Goal: Task Accomplishment & Management: Complete application form

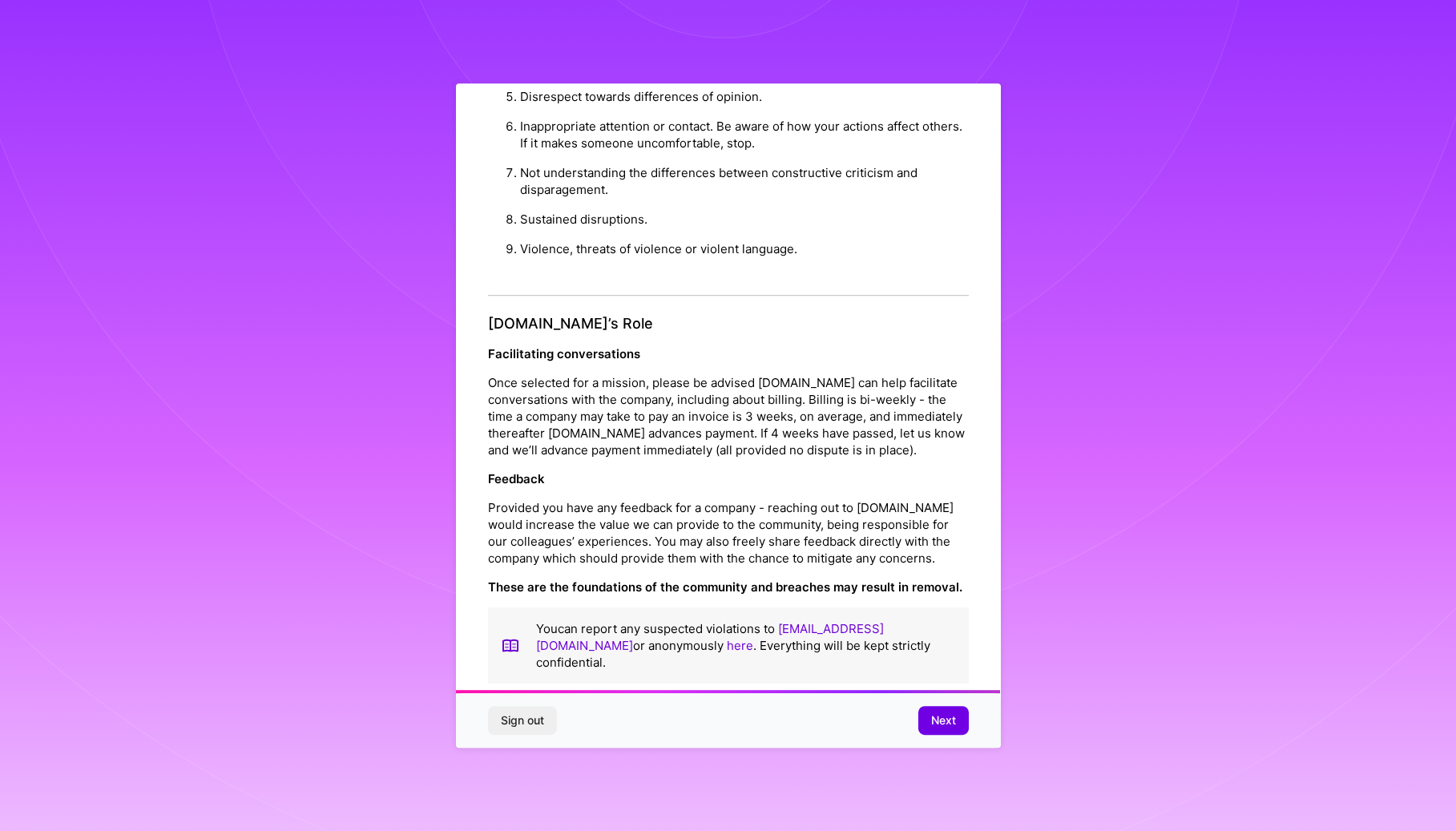
scroll to position [1635, 0]
click at [924, 709] on button "Next" at bounding box center [943, 720] width 50 height 29
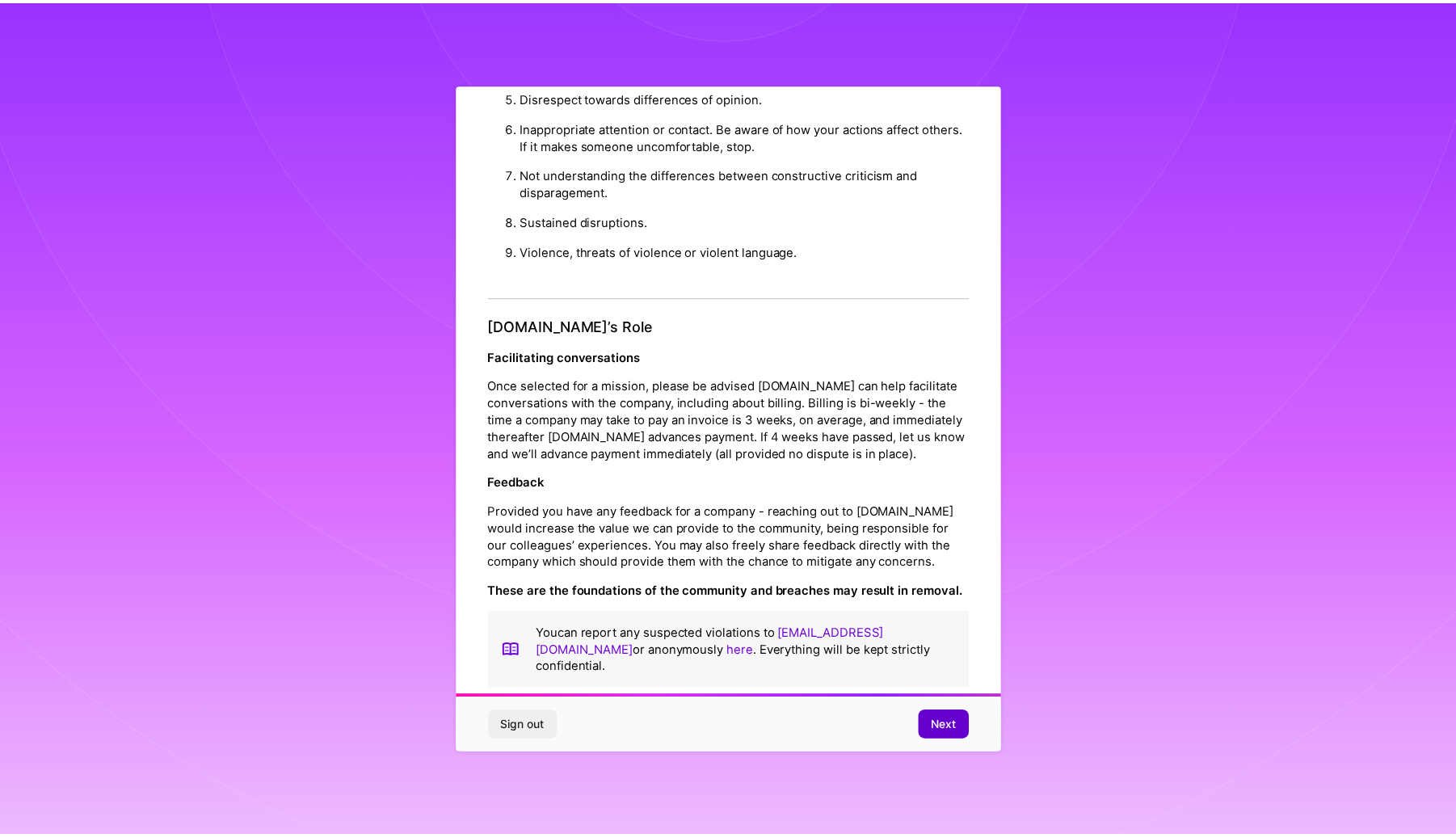
scroll to position [0, 0]
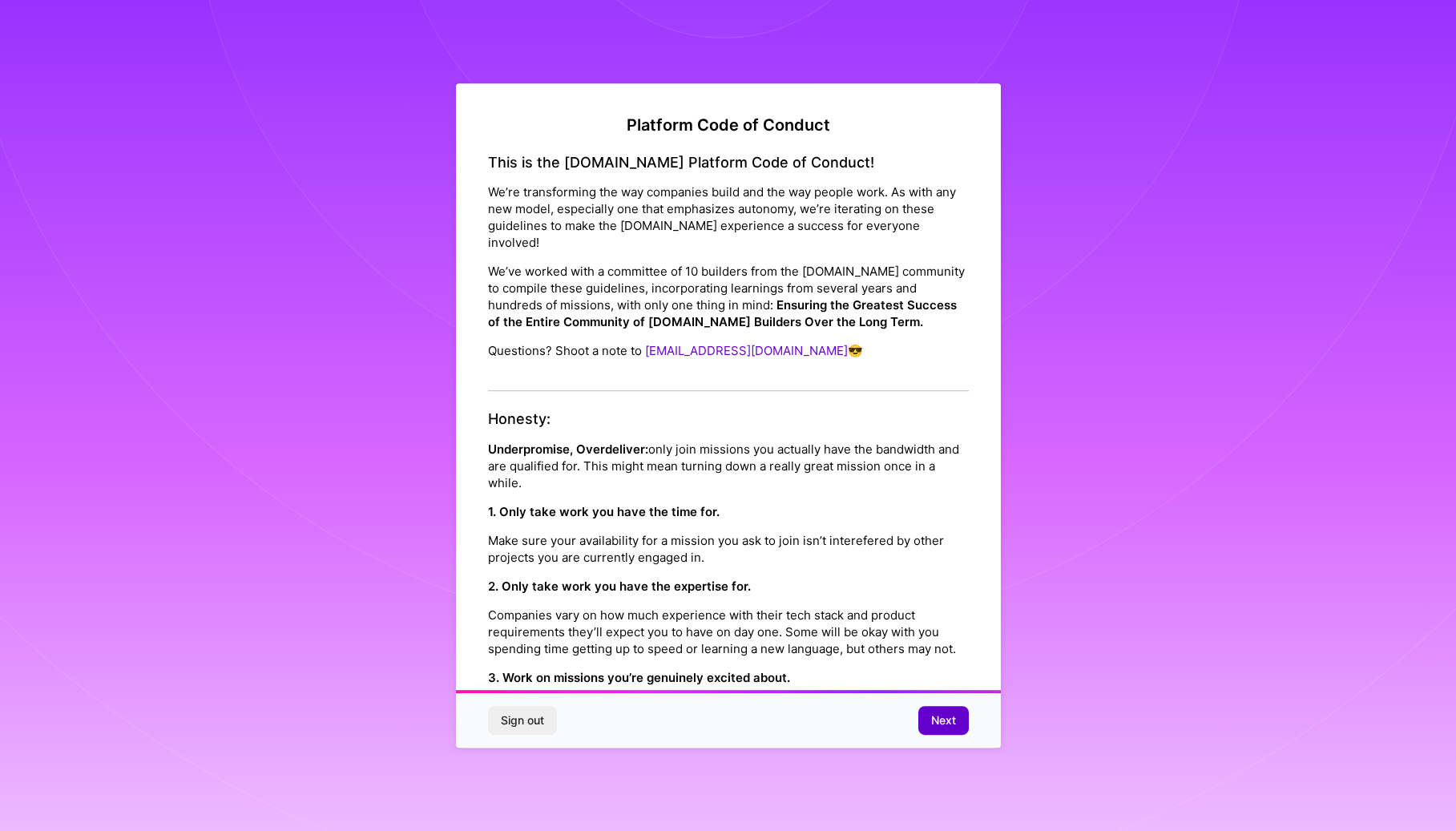
click at [924, 709] on div "Platform Code of Conduct This is the [DOMAIN_NAME] Platform Code of Conduct! We…" at bounding box center [728, 416] width 1456 height 831
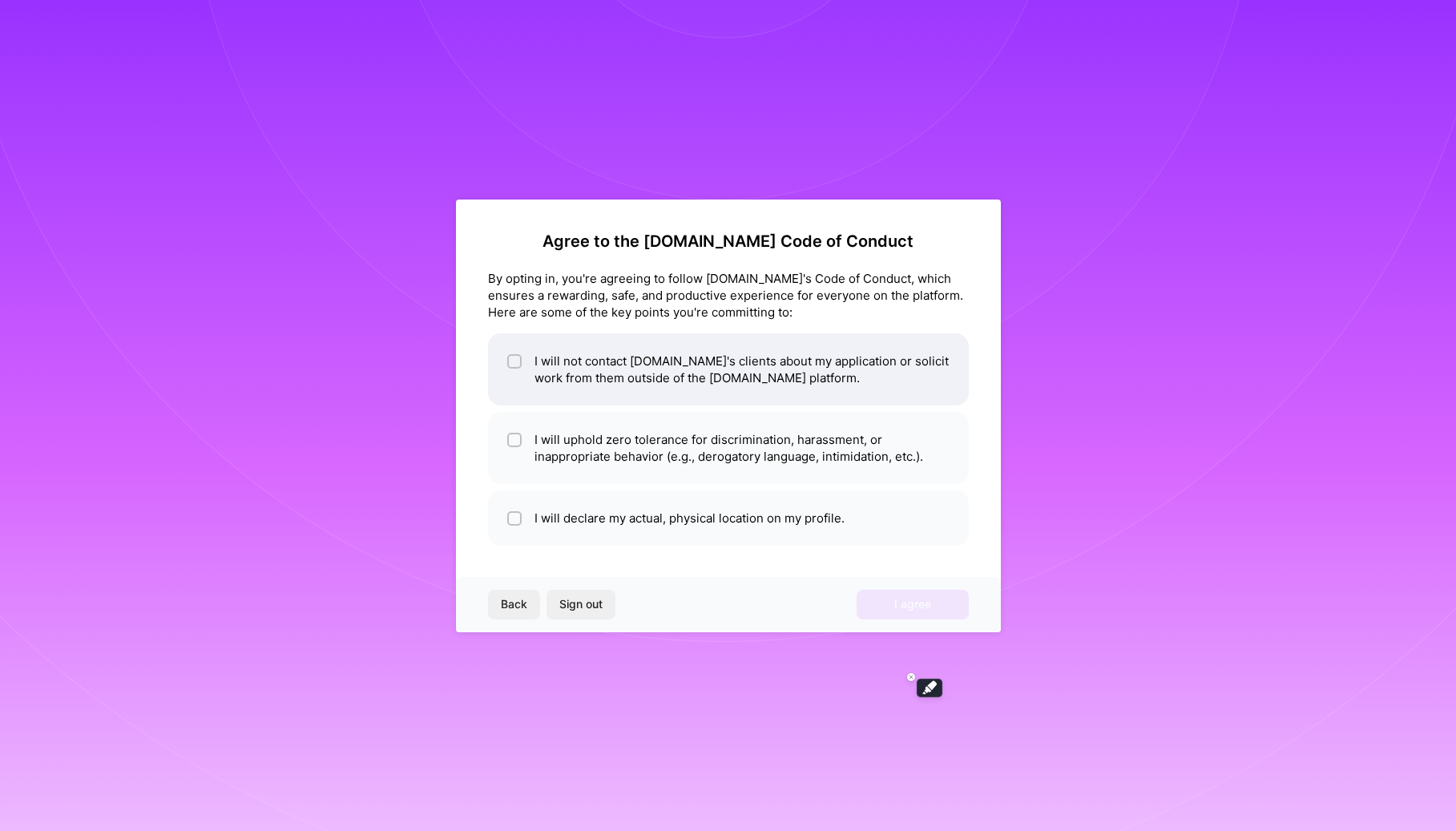
click at [516, 361] on input "checkbox" at bounding box center [516, 361] width 11 height 11
click at [516, 361] on input "checkbox" at bounding box center [516, 362] width 15 height 15
checkbox input "false"
drag, startPoint x: 516, startPoint y: 361, endPoint x: 513, endPoint y: 437, distance: 76.1
click at [513, 437] on input "checkbox" at bounding box center [516, 440] width 11 height 11
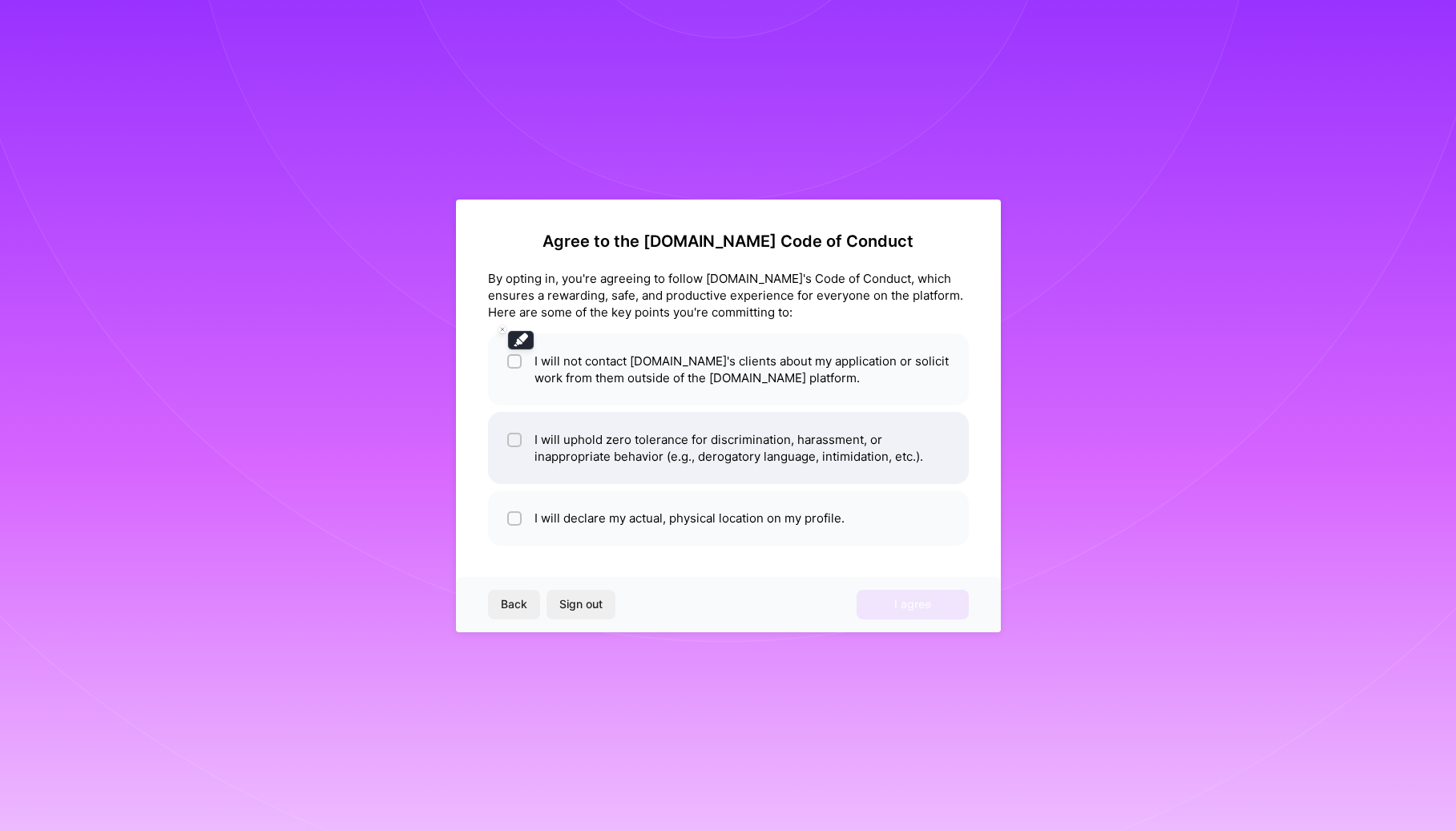
checkbox input "true"
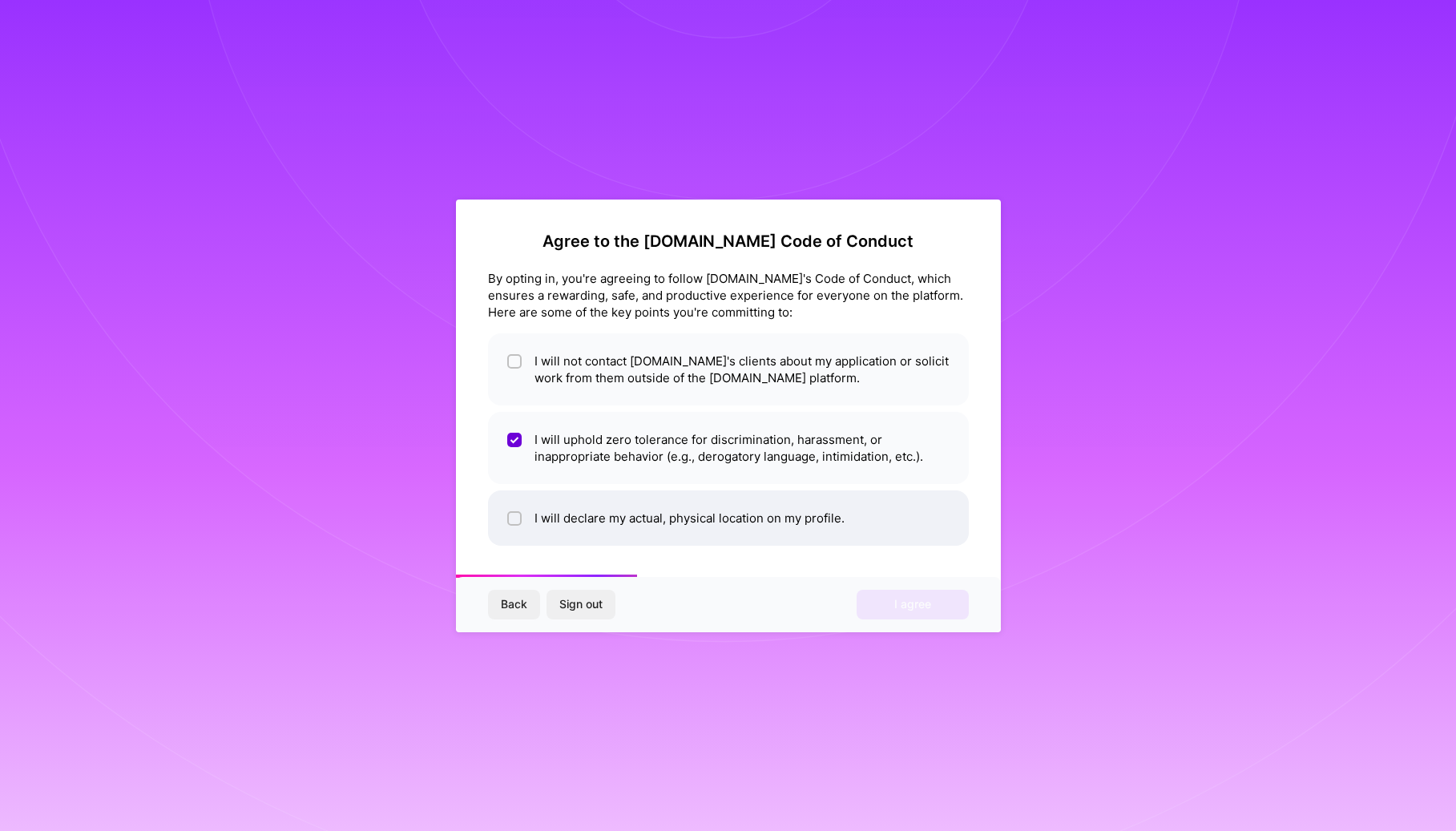
click at [529, 508] on li "I will declare my actual, physical location on my profile." at bounding box center [728, 518] width 480 height 55
click at [512, 515] on input "checkbox" at bounding box center [516, 519] width 11 height 11
checkbox input "true"
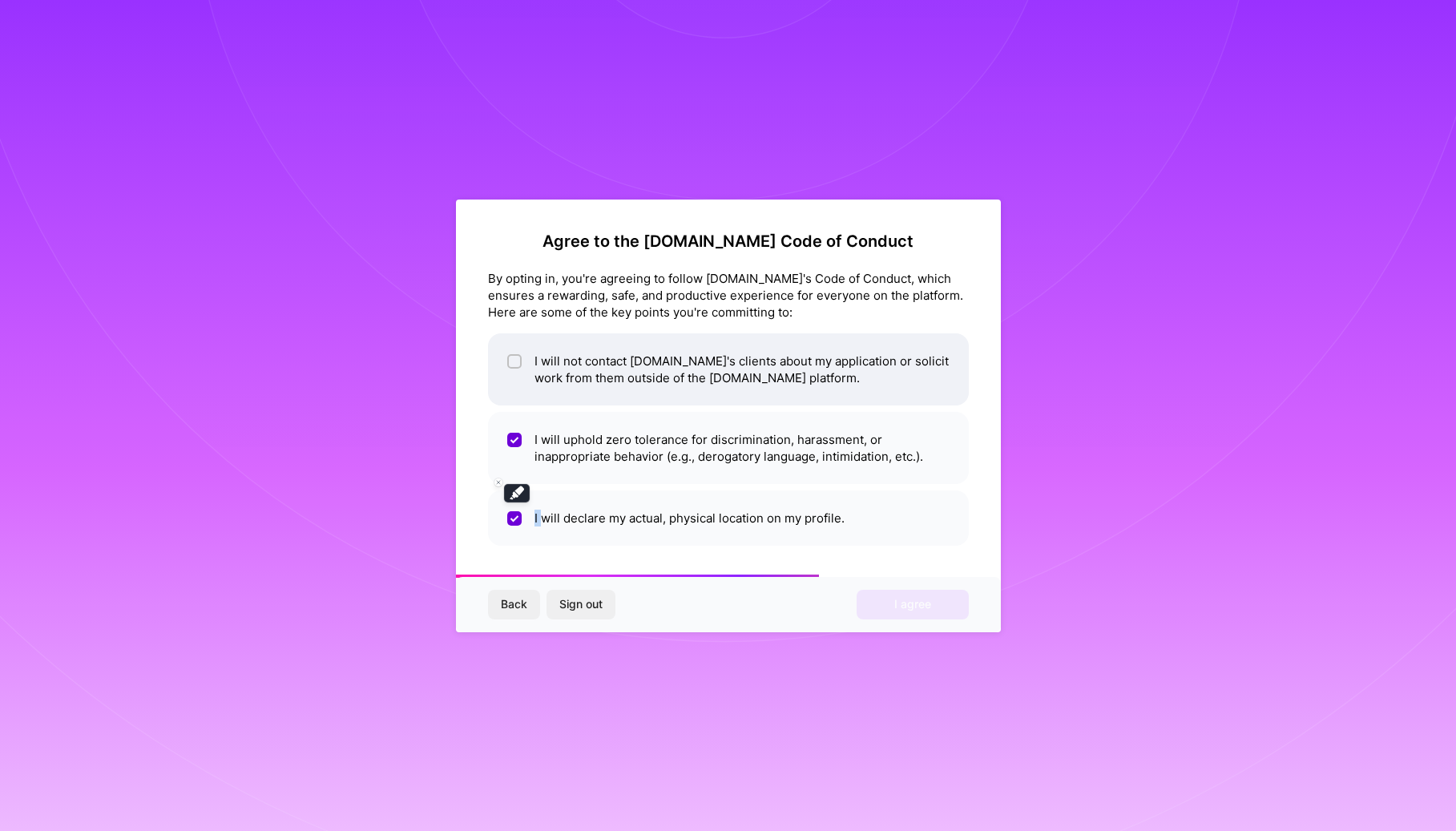
click at [511, 366] on input "checkbox" at bounding box center [516, 361] width 11 height 11
checkbox input "true"
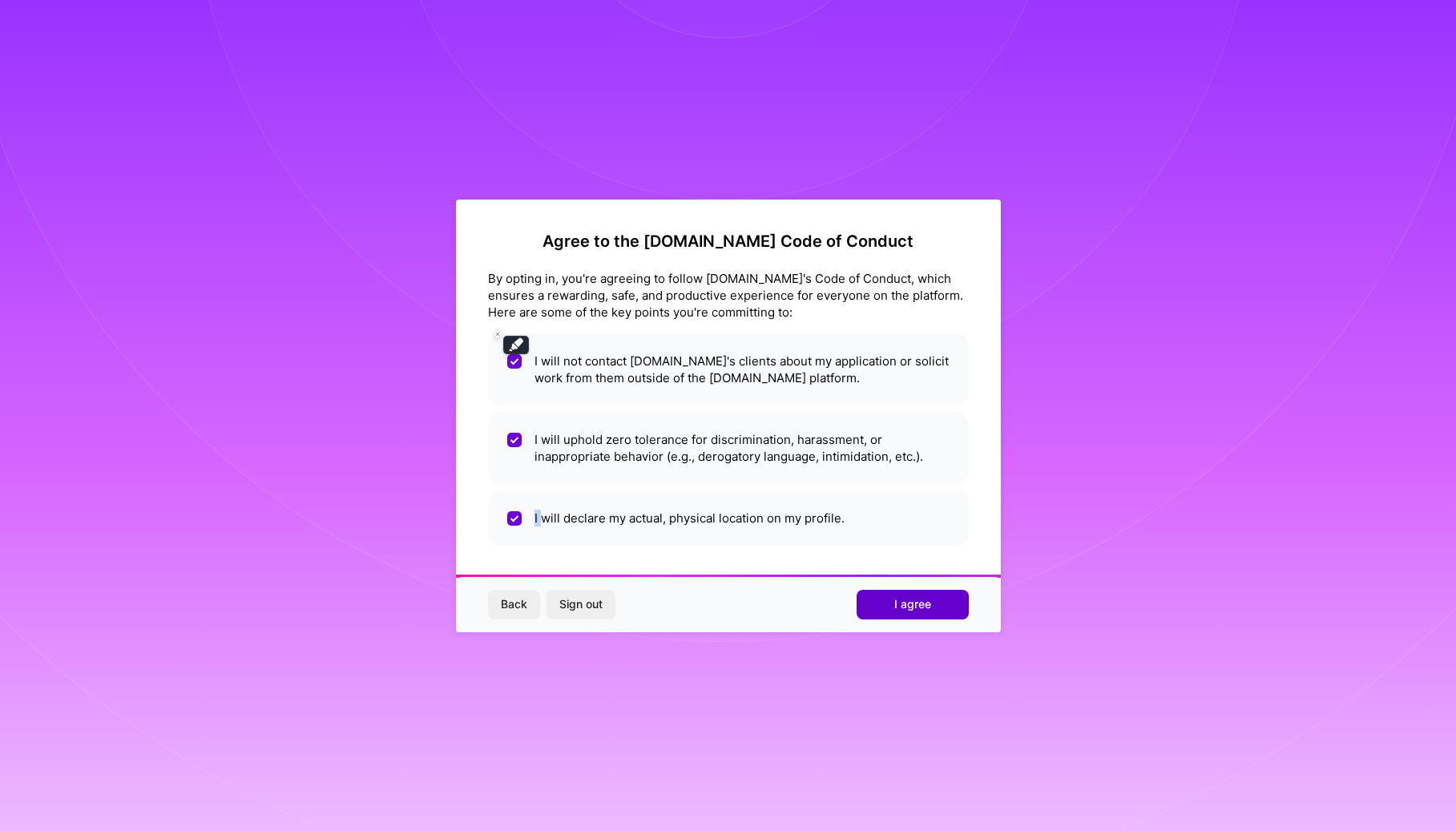
click at [895, 599] on span "I agree" at bounding box center [912, 605] width 36 height 16
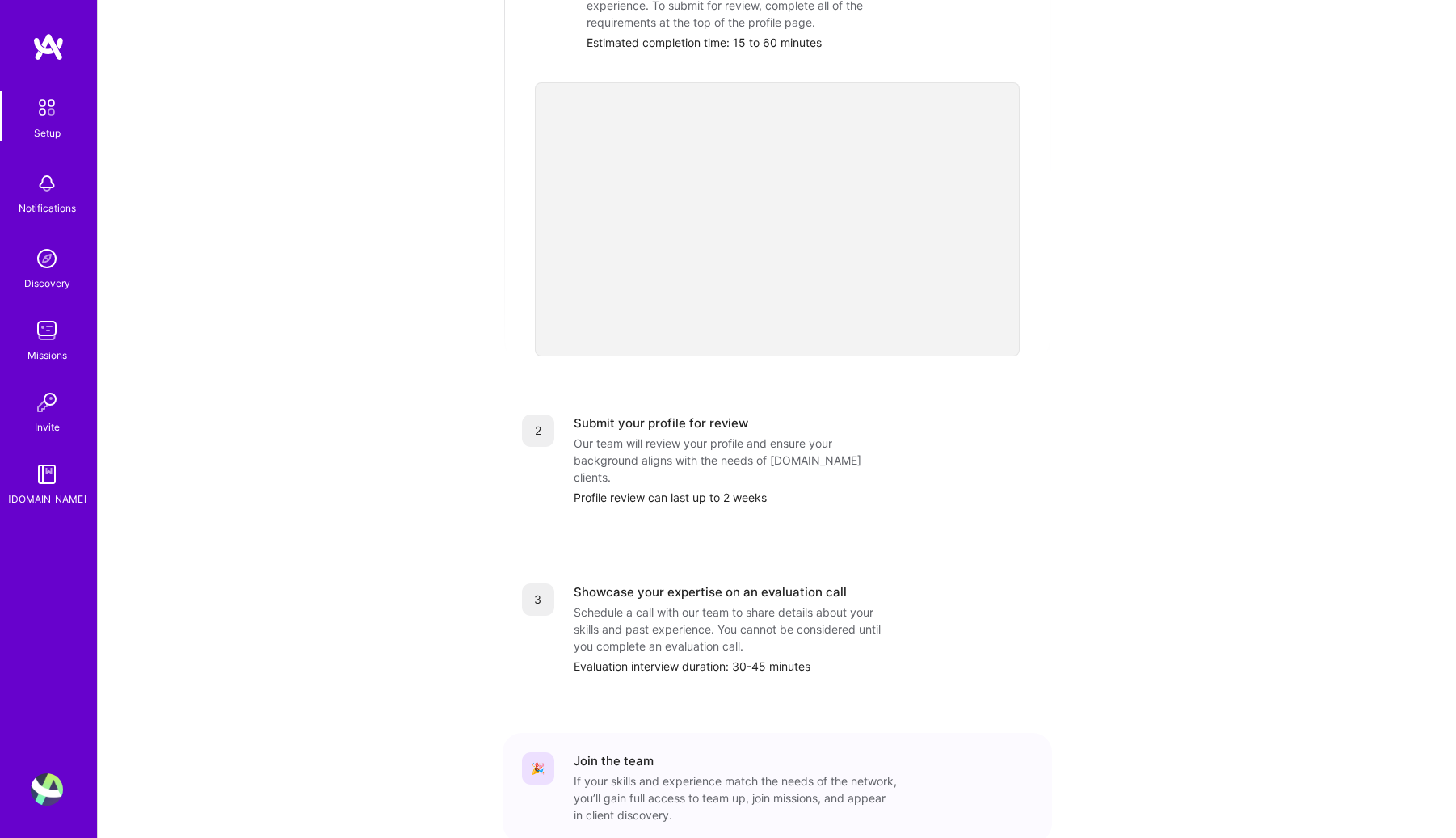
scroll to position [390, 0]
